Goal: Task Accomplishment & Management: Manage account settings

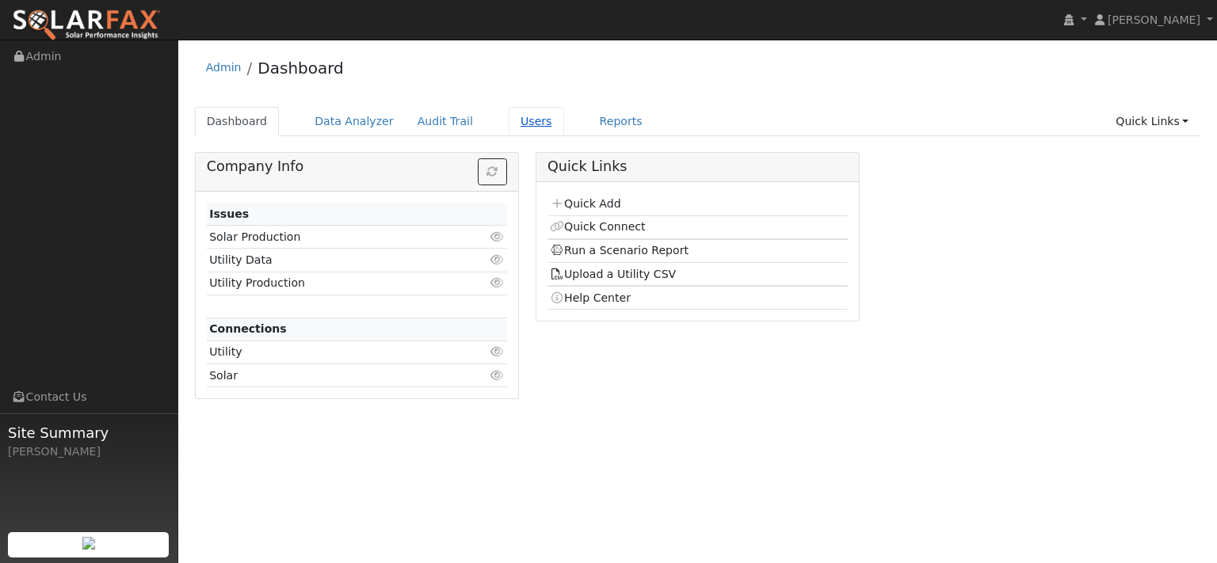
click at [564, 132] on link "Users" at bounding box center [536, 121] width 55 height 29
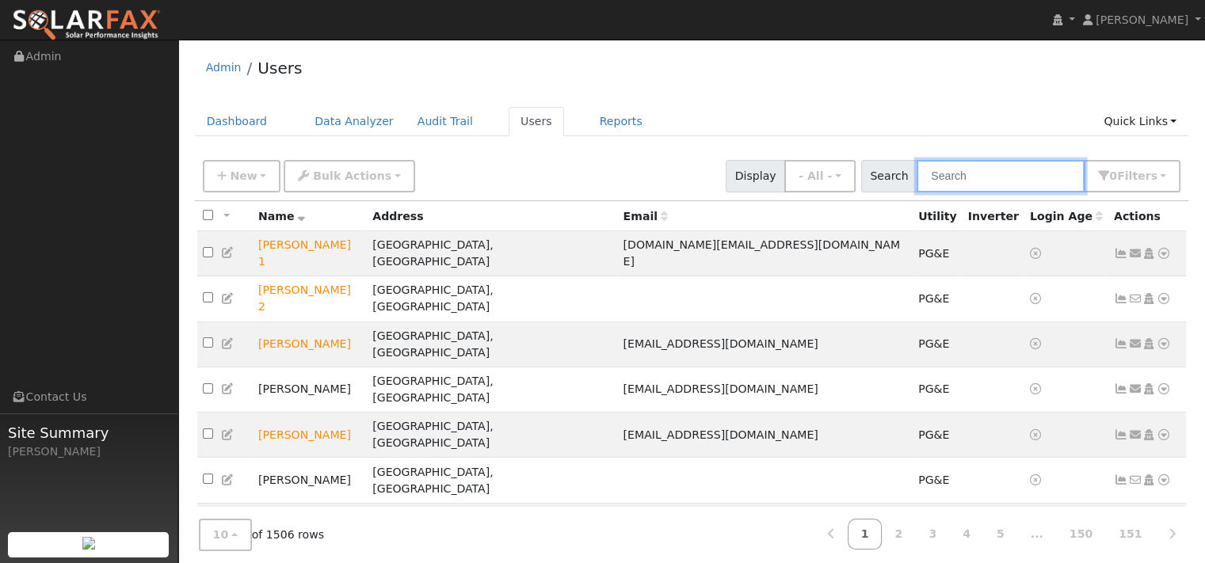
click at [984, 193] on input "text" at bounding box center [1001, 176] width 168 height 32
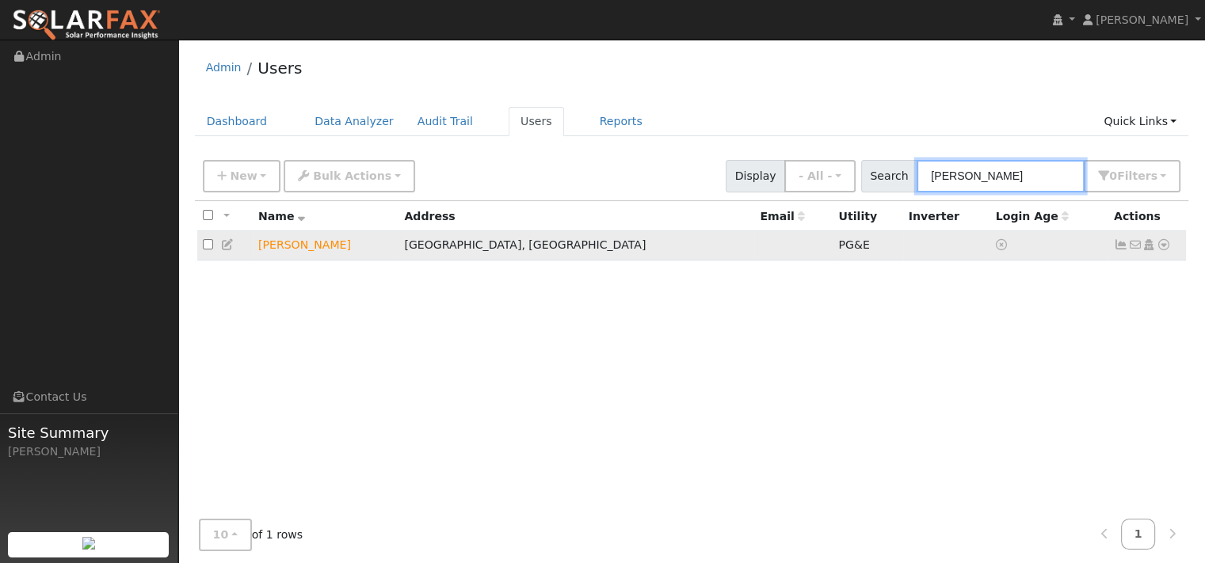
type input "[PERSON_NAME]"
click at [1128, 250] on icon at bounding box center [1135, 244] width 14 height 11
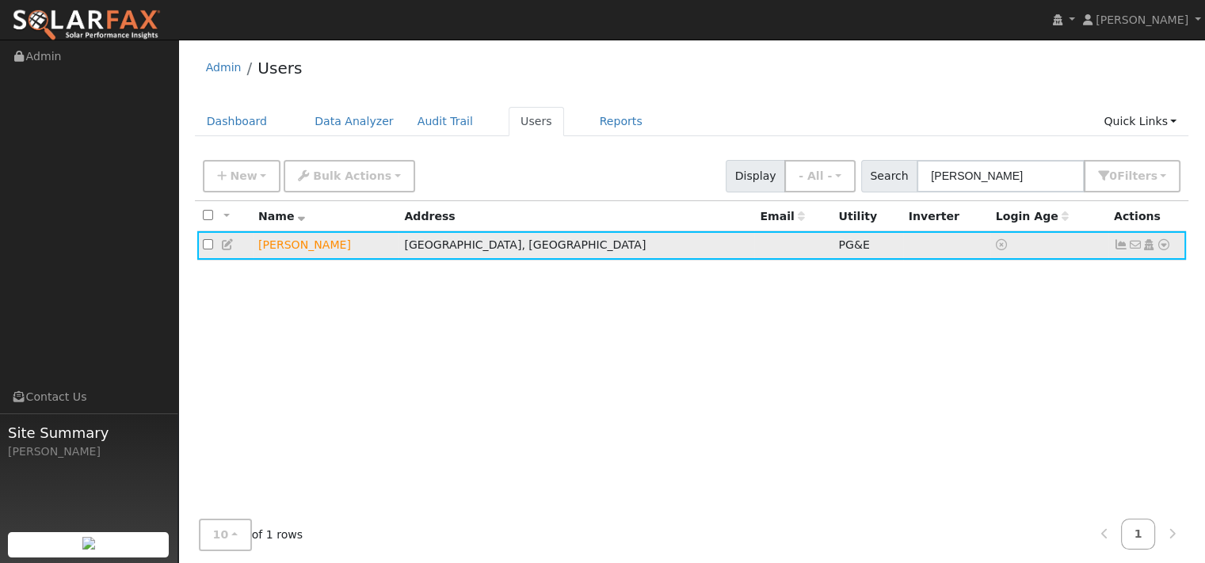
click at [1128, 250] on icon at bounding box center [1135, 244] width 14 height 11
click at [235, 250] on icon at bounding box center [228, 244] width 14 height 11
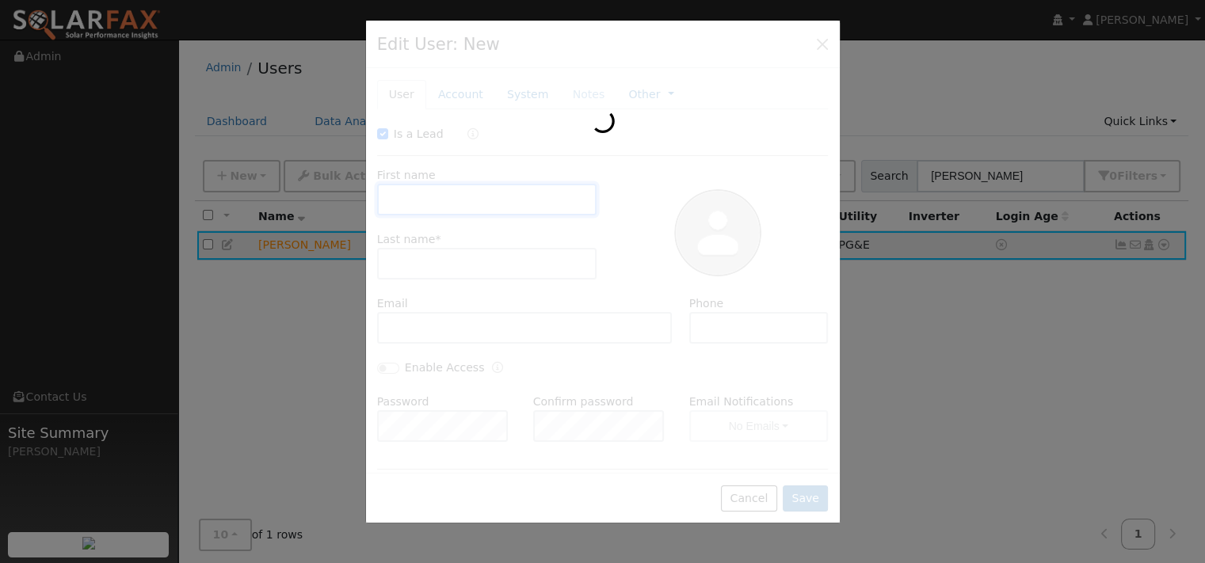
checkbox input "true"
type input "[PERSON_NAME]"
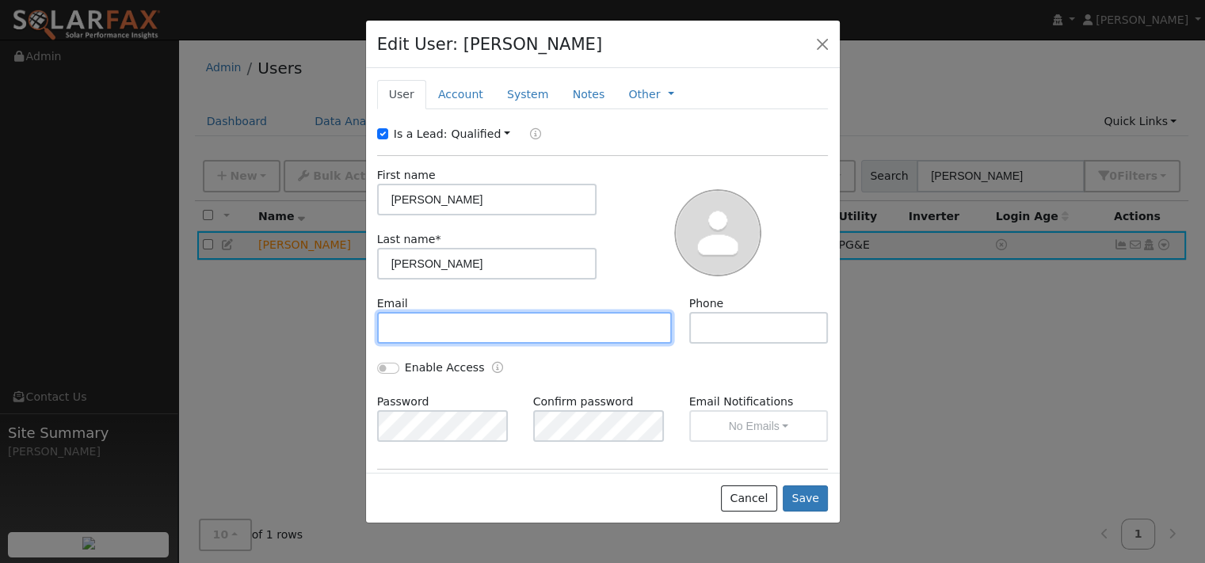
click at [390, 344] on input "text" at bounding box center [525, 328] width 296 height 32
click at [403, 344] on input "text" at bounding box center [525, 328] width 296 height 32
click at [428, 344] on input "text" at bounding box center [525, 328] width 296 height 32
paste input "[EMAIL_ADDRESS][DOMAIN_NAME]"
type input "[EMAIL_ADDRESS][DOMAIN_NAME]"
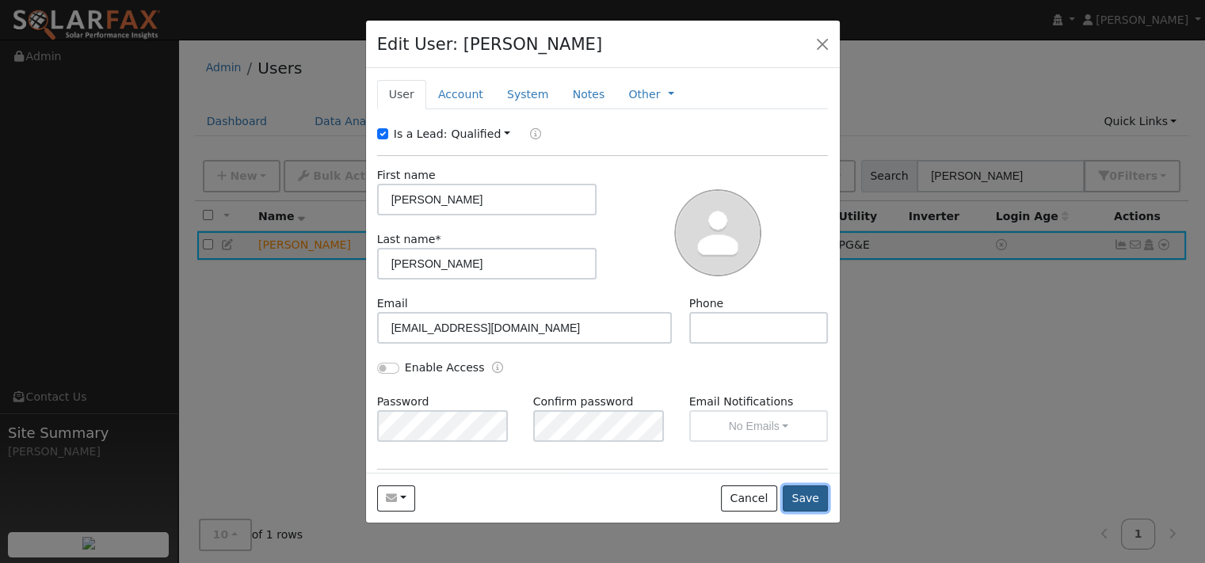
click at [799, 513] on button "Save" at bounding box center [806, 499] width 46 height 27
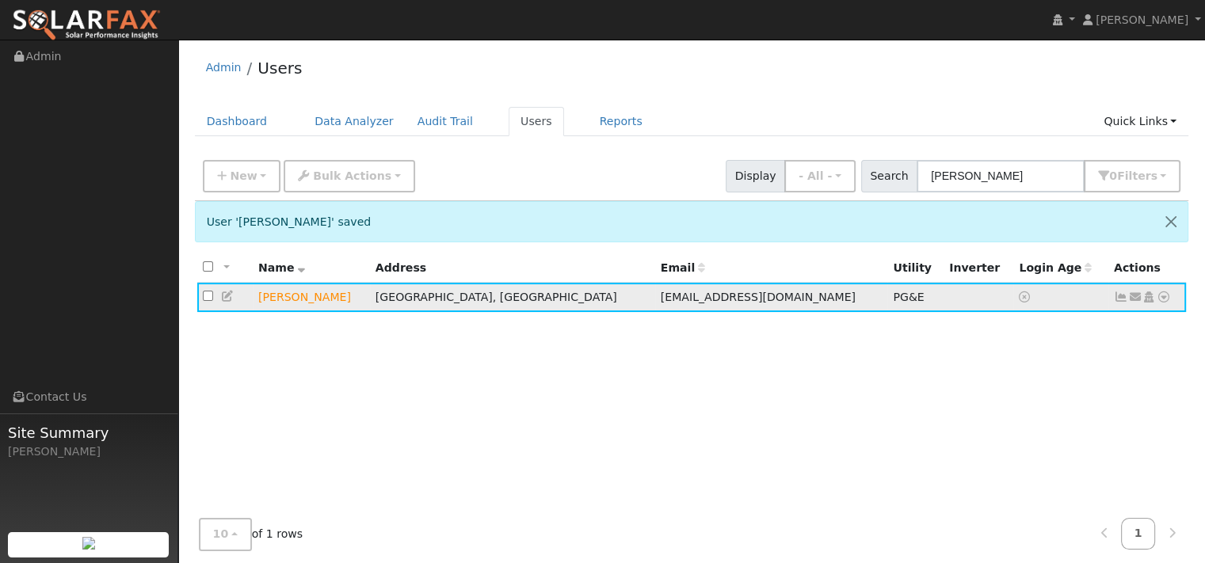
click at [1128, 303] on icon at bounding box center [1135, 297] width 14 height 11
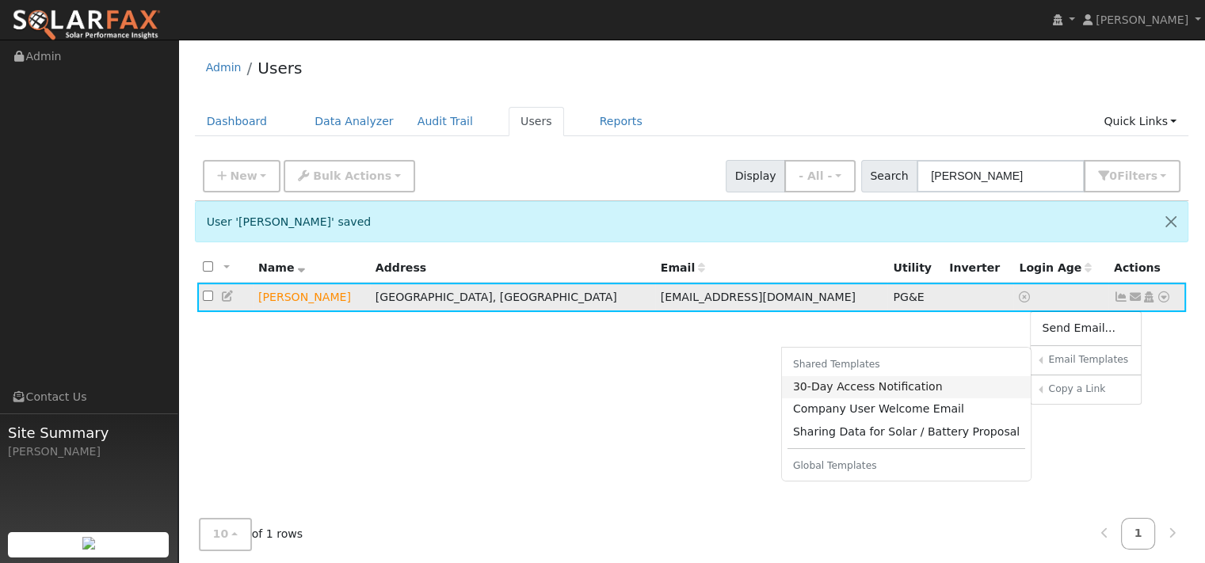
click at [782, 399] on link "30-Day Access Notification" at bounding box center [907, 387] width 250 height 22
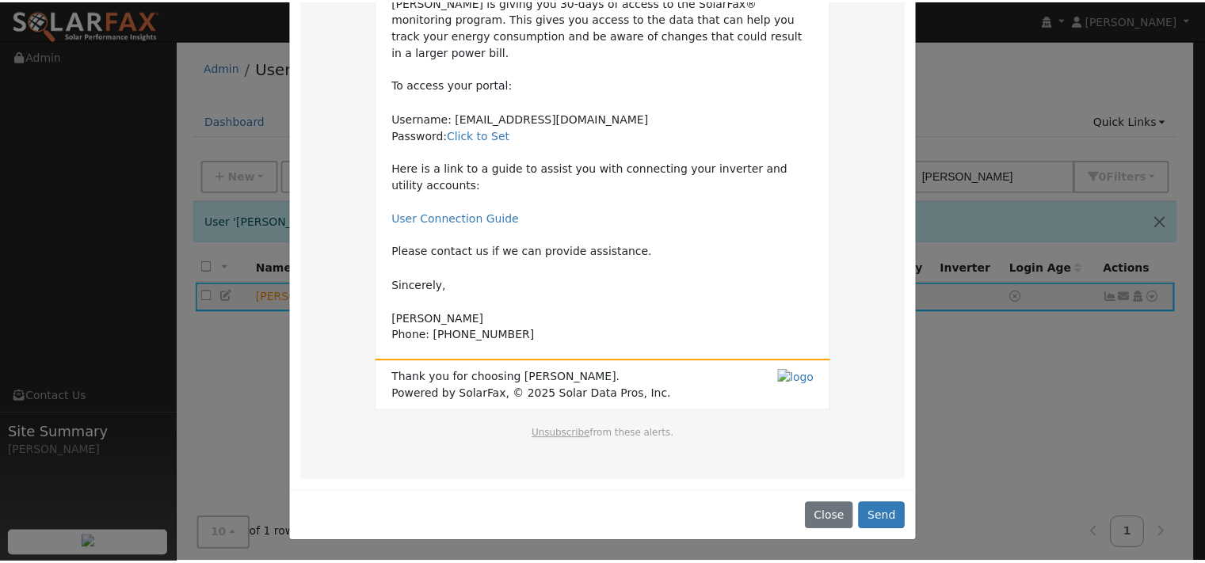
scroll to position [338, 0]
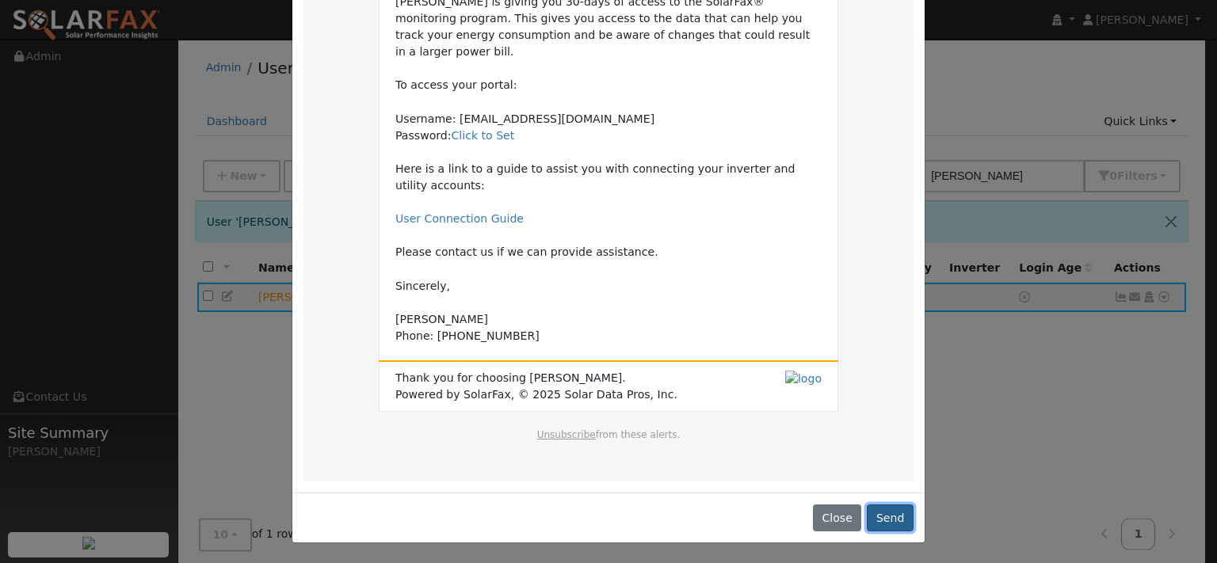
click at [880, 505] on button "Send" at bounding box center [890, 518] width 47 height 27
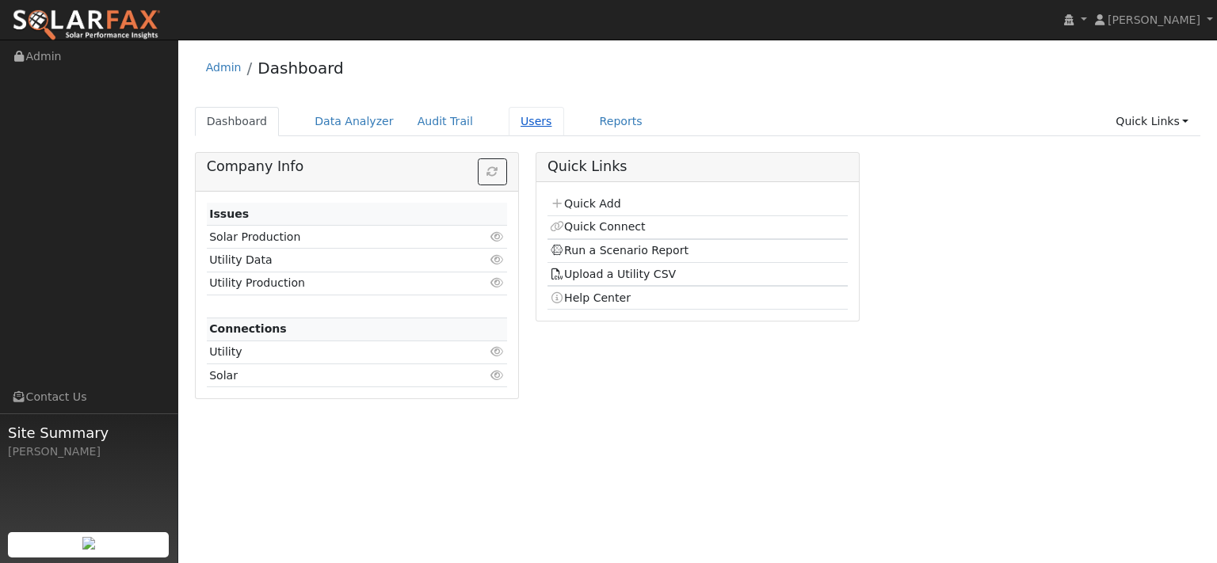
click at [564, 136] on link "Users" at bounding box center [536, 121] width 55 height 29
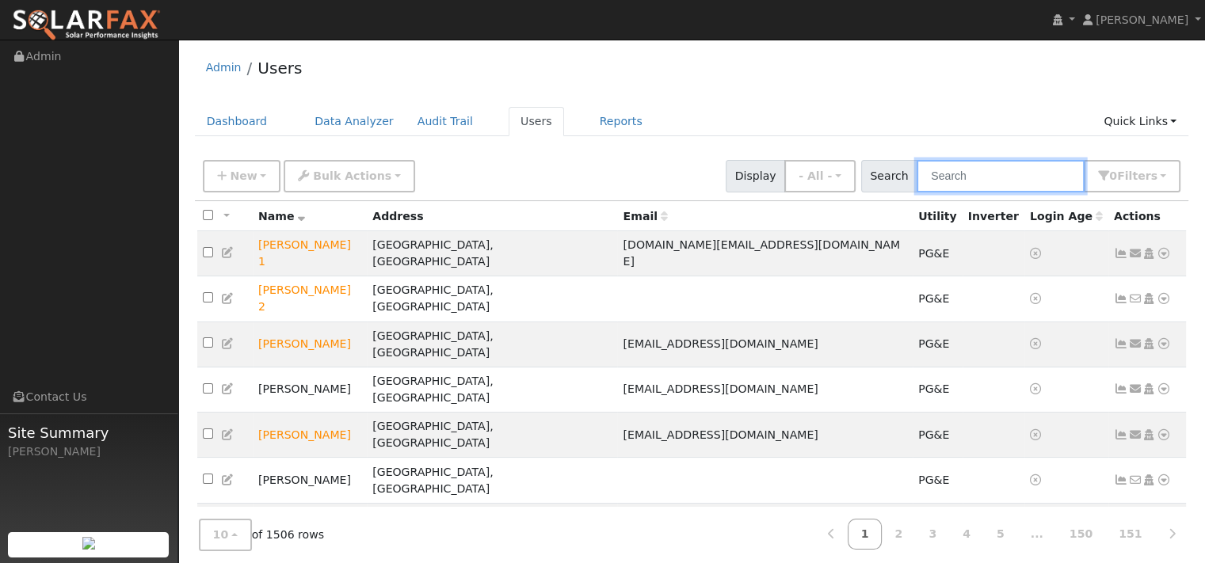
click at [917, 192] on input "text" at bounding box center [1001, 176] width 168 height 32
paste input "Aaron Taylor"
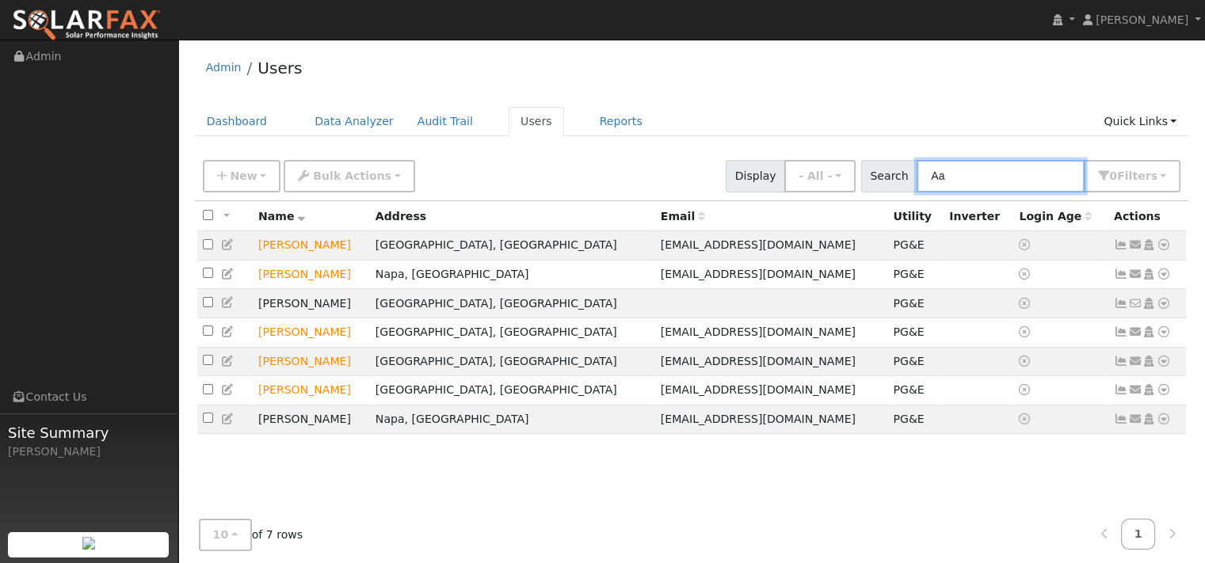
type input "A"
